Goal: Task Accomplishment & Management: Manage account settings

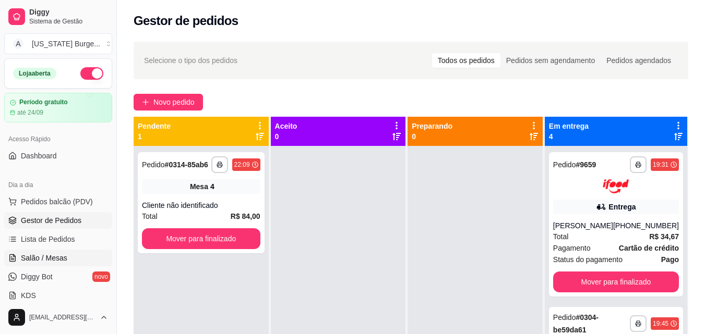
scroll to position [158, 0]
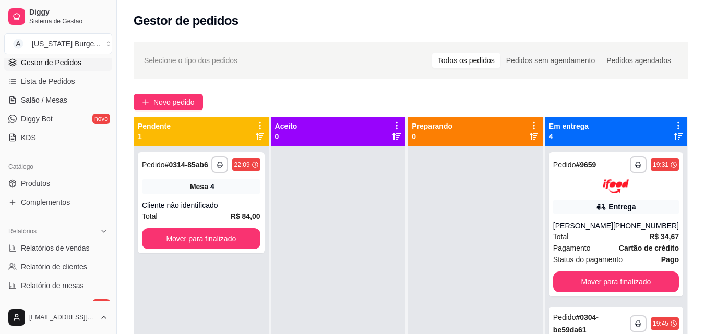
click at [109, 135] on div "Diggy Sistema de Gestão A [US_STATE] Burge ... Loja aberta Período gratuito até…" at bounding box center [58, 167] width 116 height 334
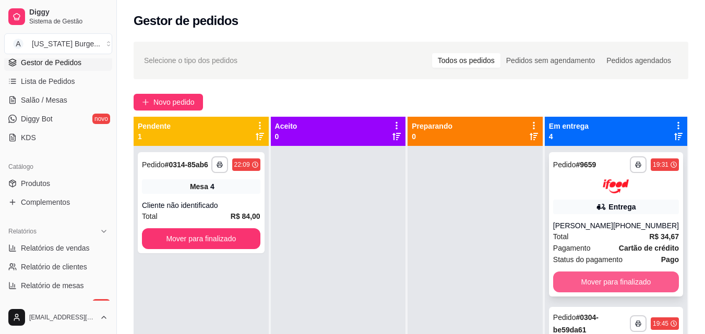
click at [574, 280] on button "Mover para finalizado" at bounding box center [616, 282] width 126 height 21
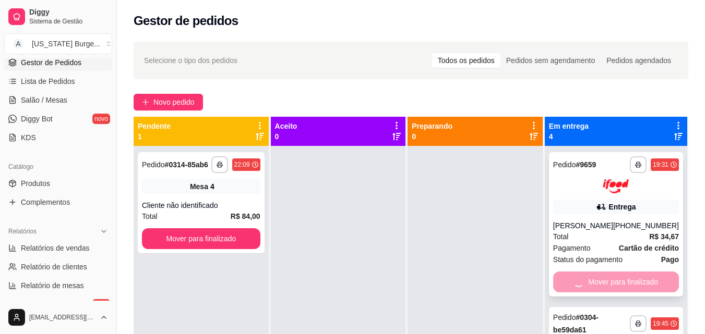
click at [574, 280] on div "Mover para finalizado" at bounding box center [616, 282] width 126 height 21
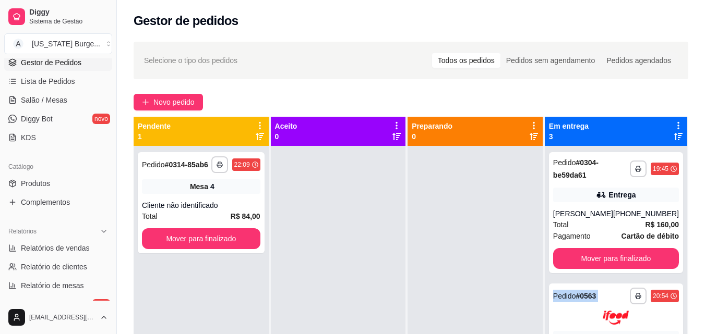
click at [574, 273] on div "**********" at bounding box center [616, 212] width 134 height 121
click at [572, 269] on button "Mover para finalizado" at bounding box center [616, 258] width 126 height 21
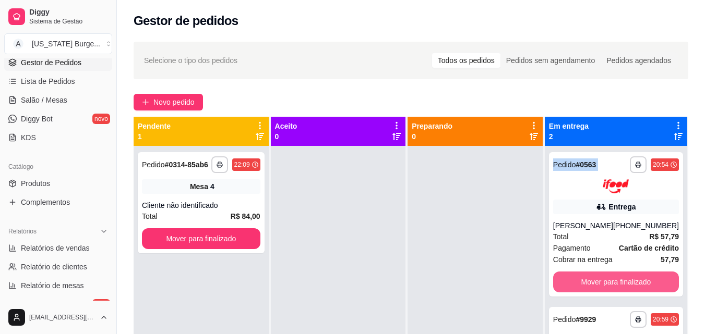
click at [572, 274] on button "Mover para finalizado" at bounding box center [616, 282] width 126 height 21
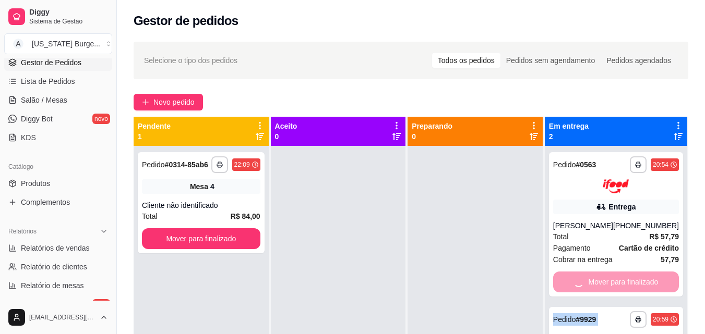
click at [572, 274] on div "Mover para finalizado" at bounding box center [616, 282] width 126 height 21
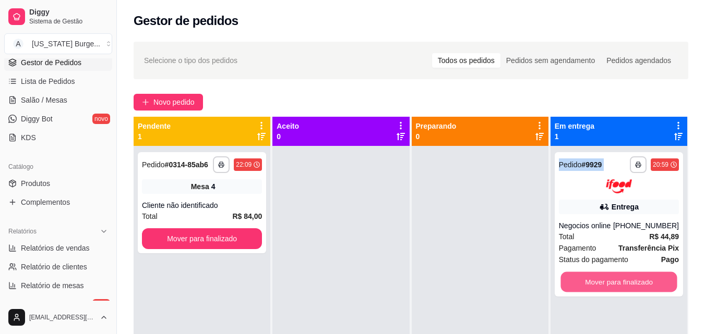
click at [572, 274] on button "Mover para finalizado" at bounding box center [618, 282] width 116 height 20
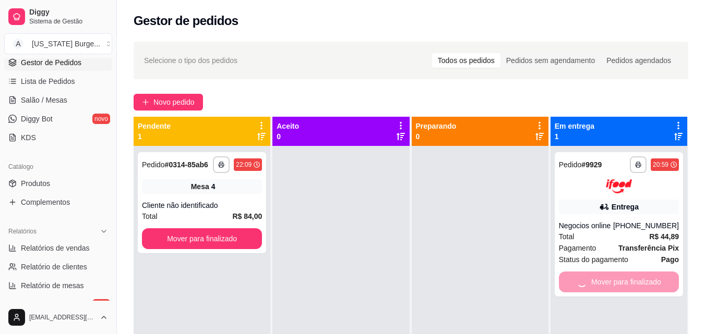
click at [572, 274] on div "Mover para finalizado" at bounding box center [619, 282] width 120 height 21
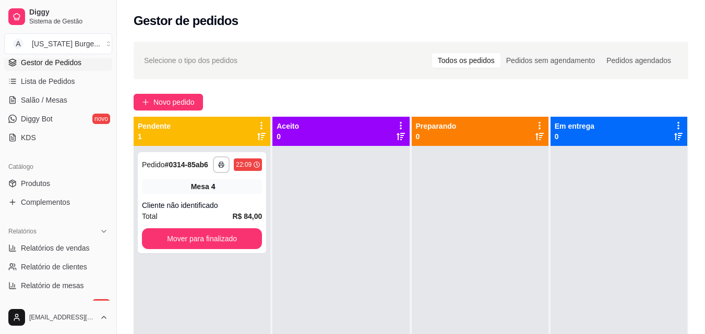
click at [112, 173] on div "Diggy Sistema de Gestão A [US_STATE] Burge ... Loja aberta Período gratuito até…" at bounding box center [58, 167] width 116 height 334
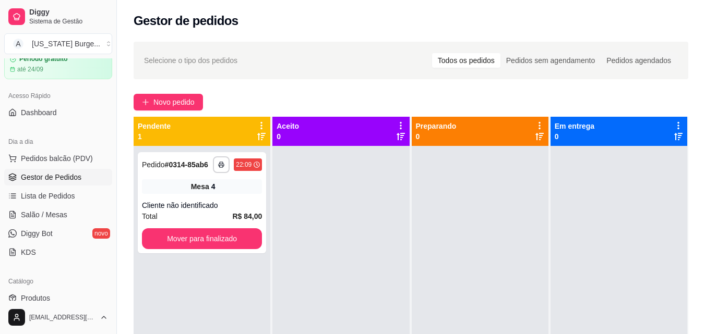
scroll to position [0, 0]
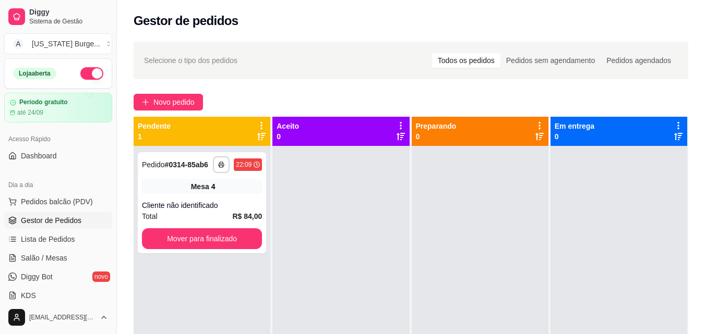
click at [82, 74] on button "button" at bounding box center [91, 73] width 23 height 13
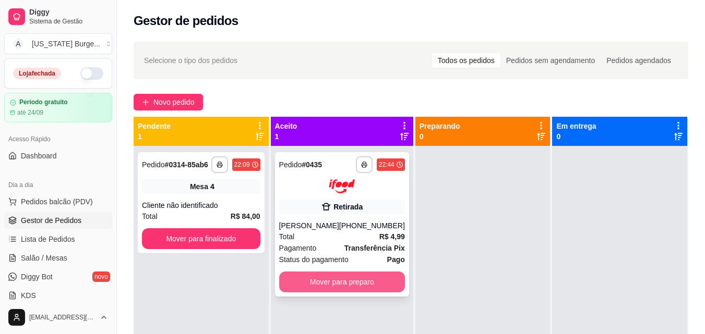
click at [308, 293] on button "Mover para preparo" at bounding box center [342, 282] width 126 height 21
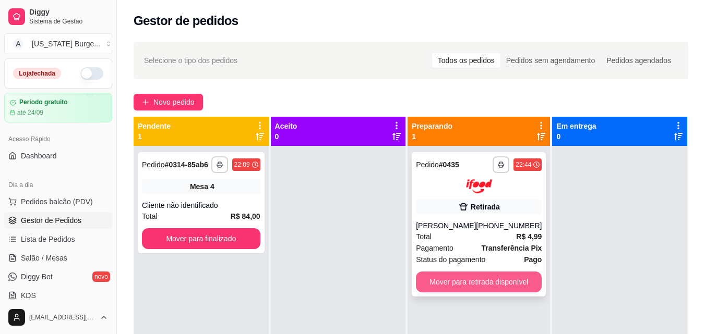
click at [445, 286] on button "Mover para retirada disponível" at bounding box center [479, 282] width 126 height 21
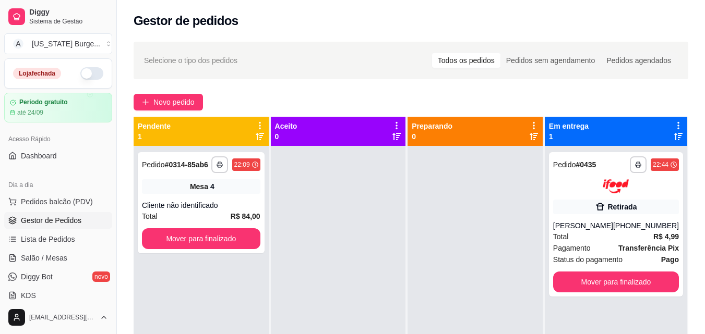
click at [332, 122] on div "Aceito 0" at bounding box center [338, 131] width 127 height 21
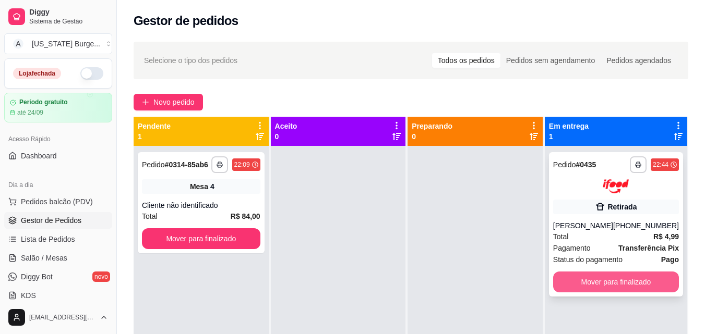
click at [643, 289] on button "Mover para finalizado" at bounding box center [616, 282] width 126 height 21
